Goal: Task Accomplishment & Management: Manage account settings

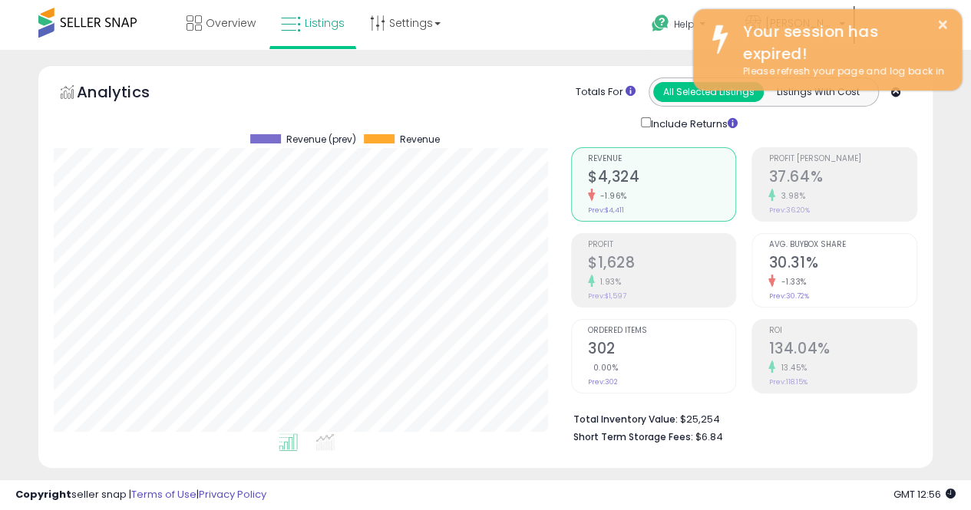
scroll to position [315, 517]
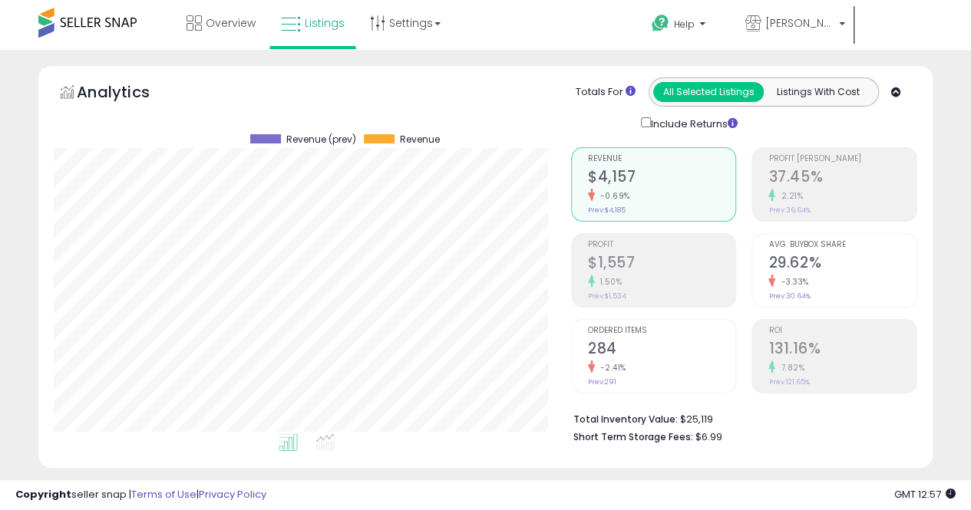
scroll to position [315, 517]
click at [400, 24] on link "Settings" at bounding box center [405, 23] width 94 height 46
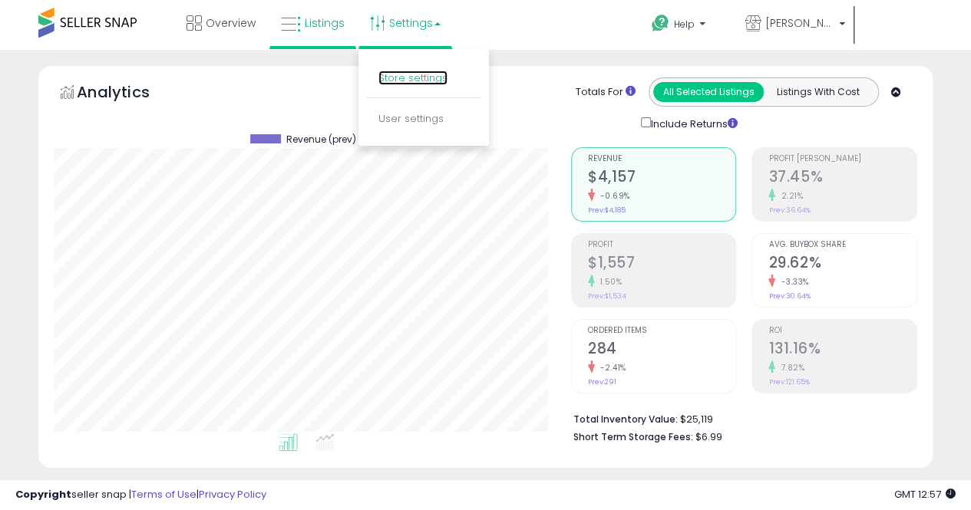
click at [400, 78] on link "Store settings" at bounding box center [412, 78] width 69 height 15
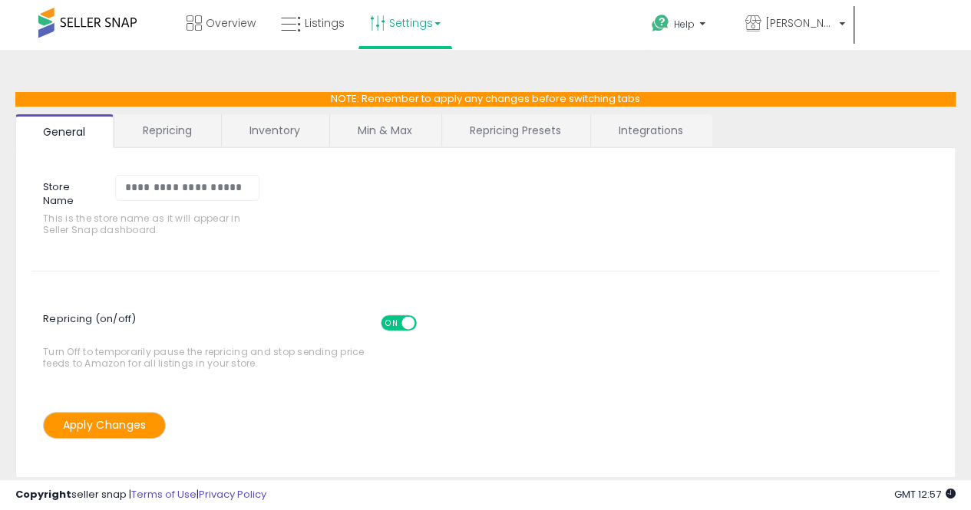
click at [388, 316] on span "ON" at bounding box center [391, 322] width 19 height 13
click at [91, 420] on button "Apply Changes" at bounding box center [104, 425] width 123 height 27
